Goal: Obtain resource: Obtain resource

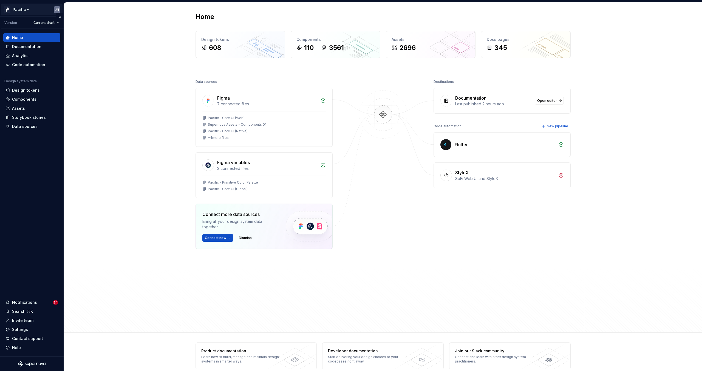
click at [23, 10] on html "Pacific JN Version Current draft Home Documentation Analytics Code automation D…" at bounding box center [351, 185] width 702 height 371
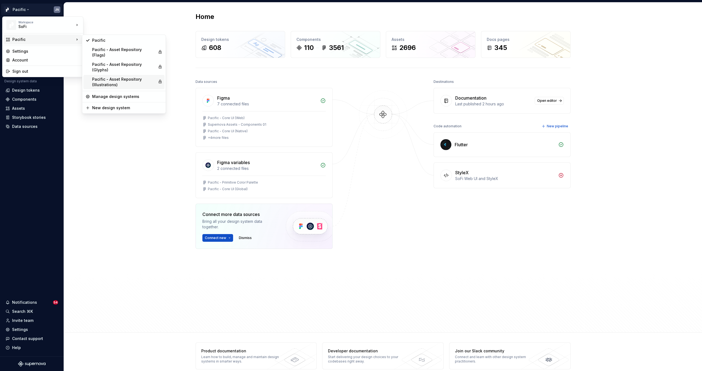
click at [125, 77] on div "Pacific - Asset Repository (Illustrations)" at bounding box center [124, 82] width 64 height 11
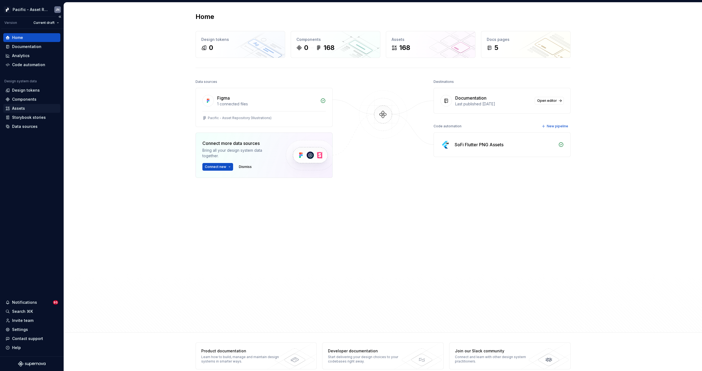
click at [24, 107] on div "Assets" at bounding box center [31, 108] width 53 height 5
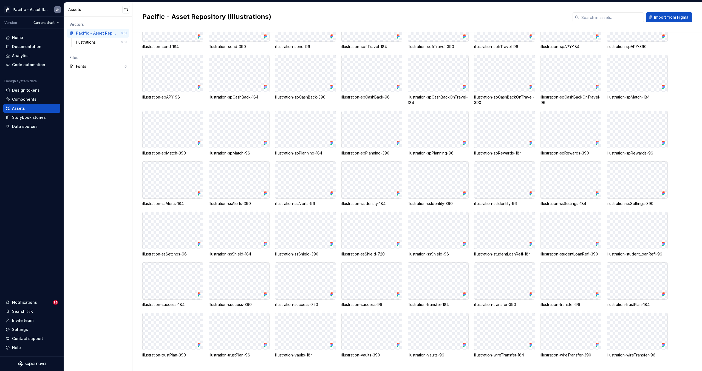
scroll to position [806, 0]
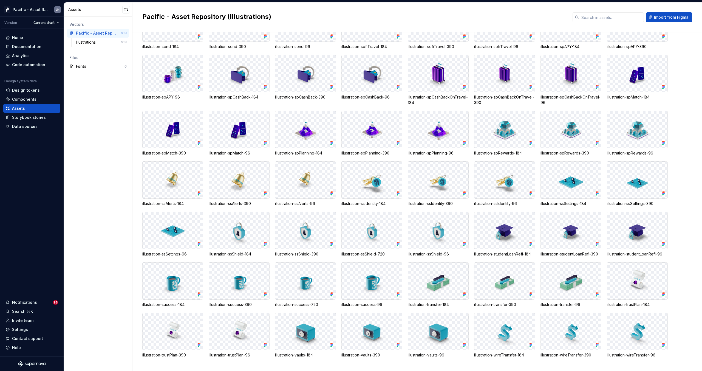
click at [433, 223] on img at bounding box center [439, 230] width 52 height 28
click at [314, 228] on img at bounding box center [306, 230] width 28 height 28
click at [249, 225] on img at bounding box center [239, 230] width 28 height 28
drag, startPoint x: 255, startPoint y: 253, endPoint x: 209, endPoint y: 256, distance: 46.2
click at [209, 256] on div "illustration-ssShield-184" at bounding box center [239, 253] width 61 height 5
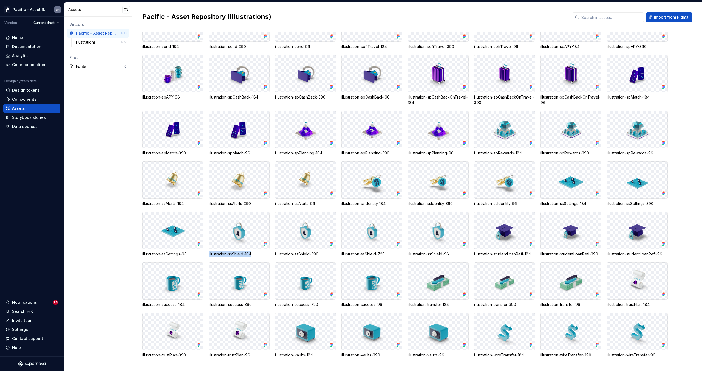
copy div "illustration-ssShield-184"
